Goal: Task Accomplishment & Management: Manage account settings

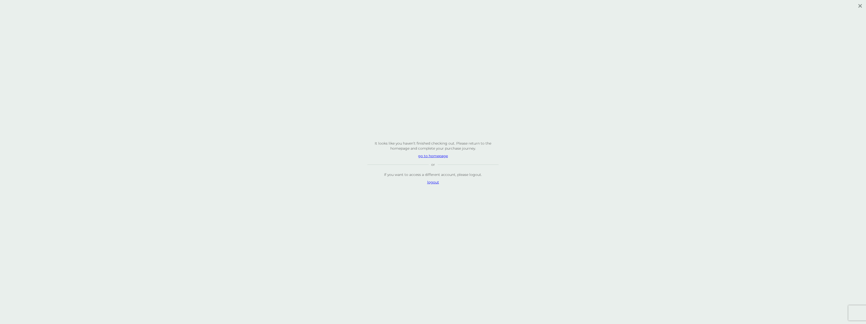
click at [433, 181] on p "logout" at bounding box center [432, 182] width 131 height 5
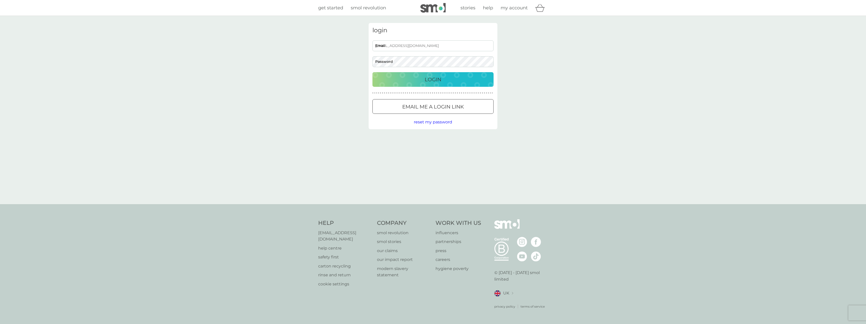
click at [392, 44] on input "[EMAIL_ADDRESS][DOMAIN_NAME]" at bounding box center [432, 45] width 121 height 11
type input "[EMAIL_ADDRESS][DOMAIN_NAME]"
click at [346, 68] on div "login [EMAIL_ADDRESS][DOMAIN_NAME] Email Password Login ● ● ● ● ● ● ● ● ● ● ● ●…" at bounding box center [433, 110] width 866 height 188
click at [472, 81] on div "Login" at bounding box center [432, 79] width 111 height 8
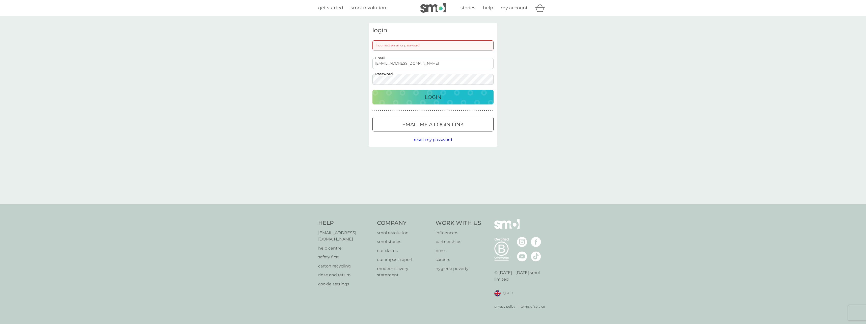
click at [429, 140] on span "reset my password" at bounding box center [433, 139] width 38 height 5
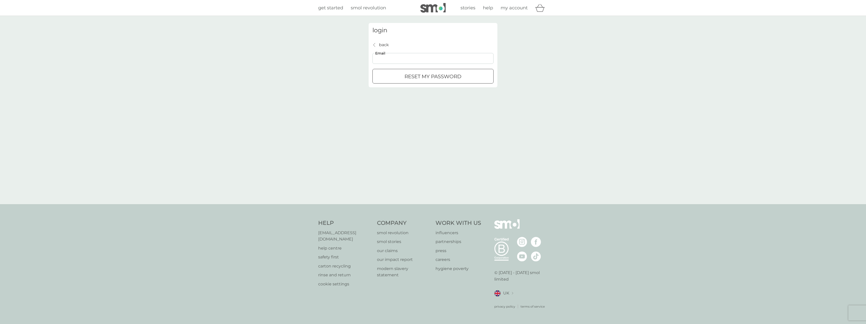
click at [409, 60] on input "Email" at bounding box center [432, 58] width 121 height 11
click at [395, 58] on input "[EMAIL_ADDRESS][DOMAIN_NAME]" at bounding box center [432, 58] width 121 height 11
type input "[EMAIL_ADDRESS][DOMAIN_NAME]"
click at [462, 79] on div "reset my password" at bounding box center [433, 76] width 121 height 8
